Goal: Information Seeking & Learning: Learn about a topic

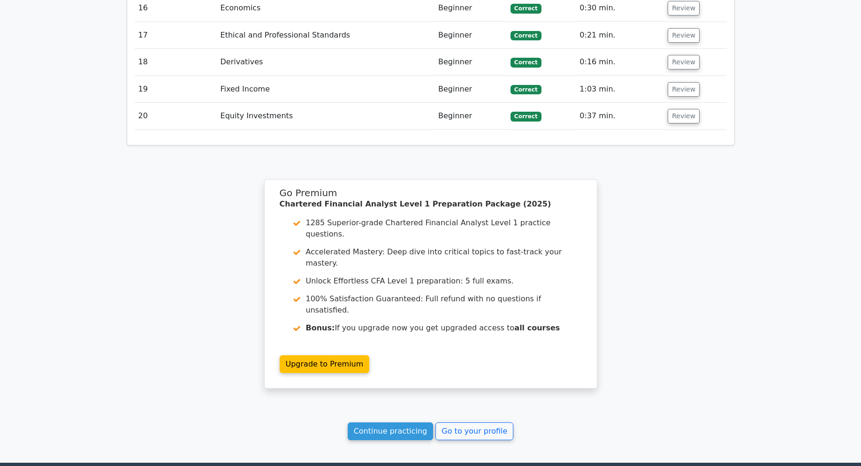
scroll to position [2133, 0]
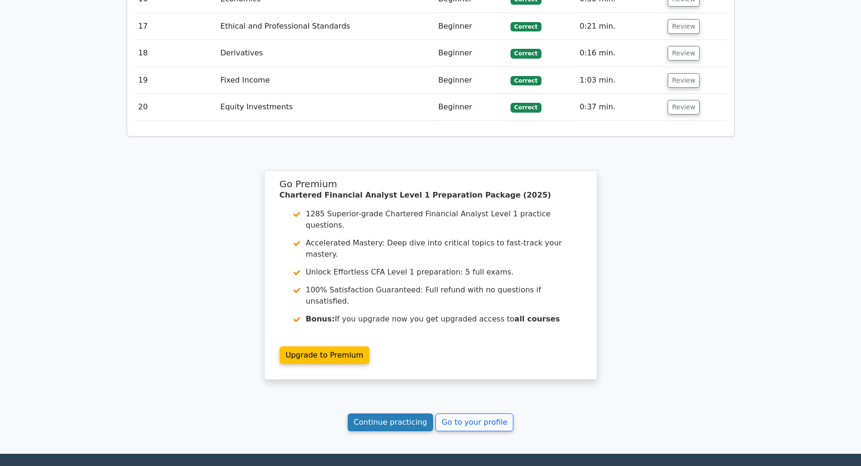
click at [411, 413] on link "Continue practicing" at bounding box center [391, 422] width 86 height 18
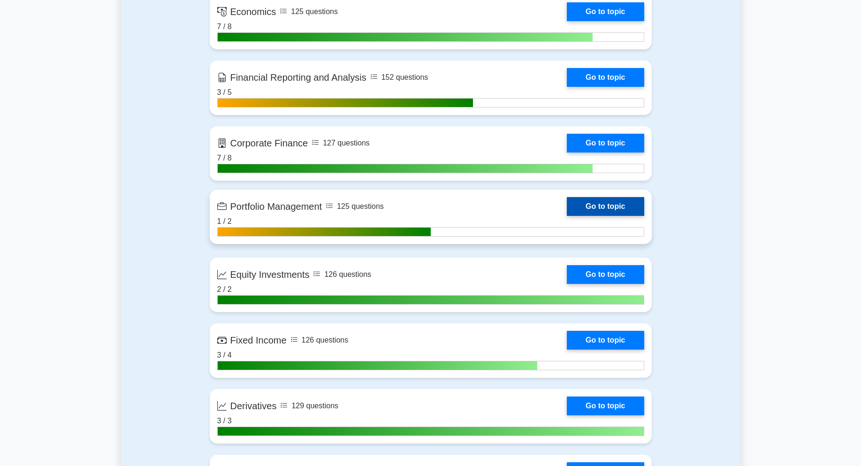
scroll to position [516, 0]
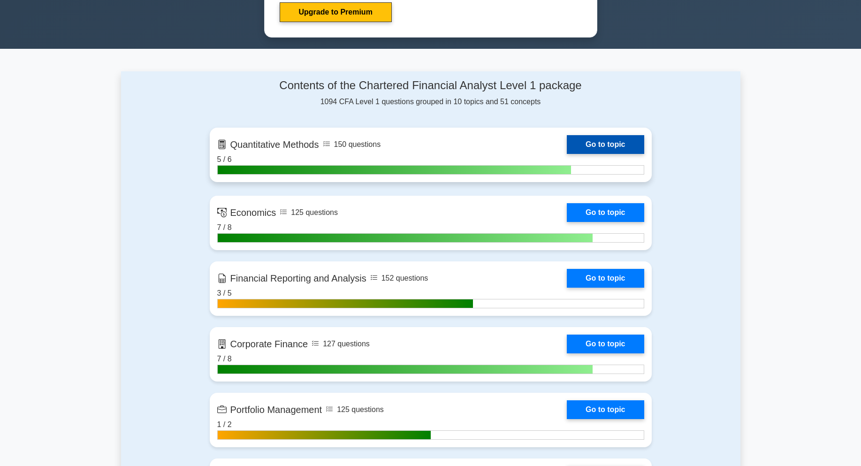
click at [607, 148] on link "Go to topic" at bounding box center [605, 144] width 77 height 19
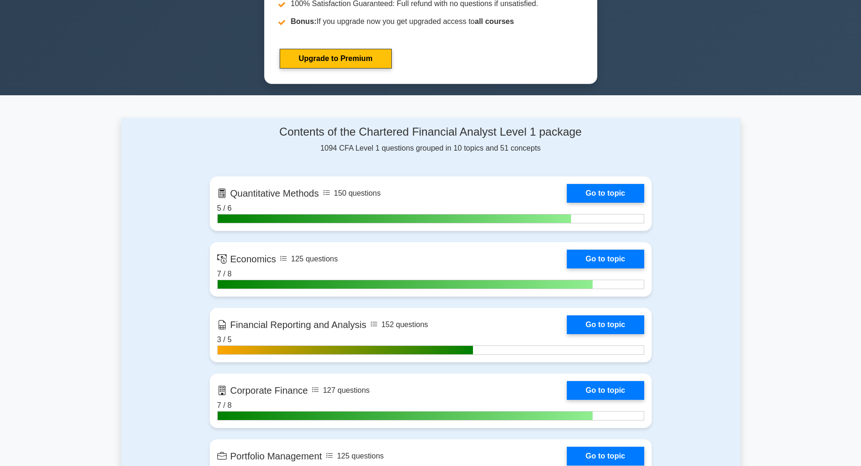
scroll to position [329, 0]
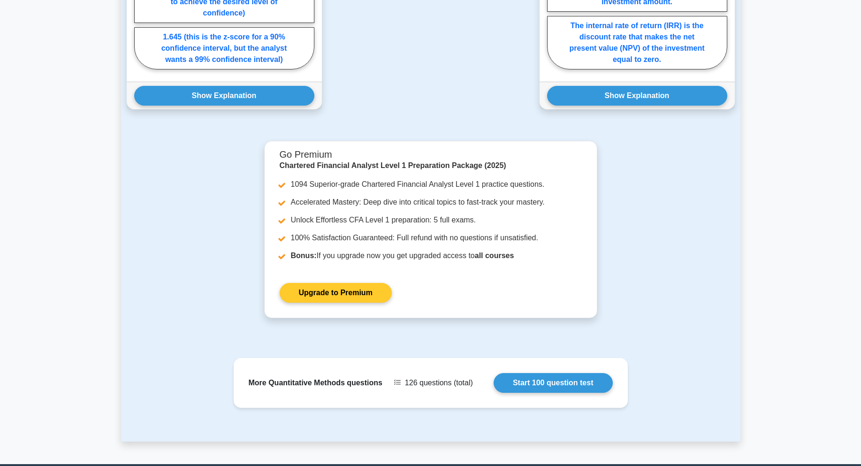
scroll to position [1004, 0]
